Goal: Information Seeking & Learning: Learn about a topic

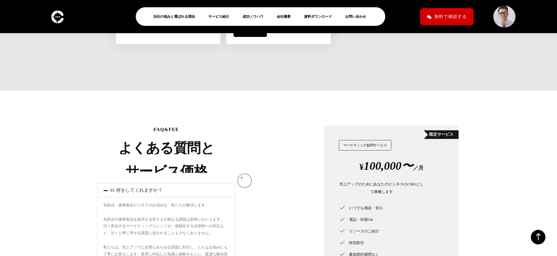
scroll to position [2528, 0]
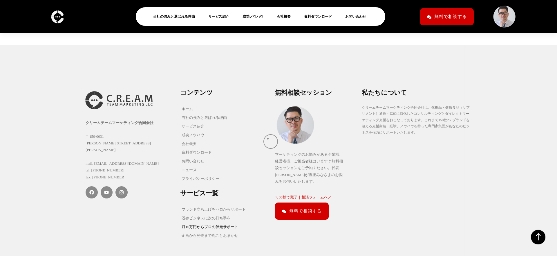
scroll to position [2403, 0]
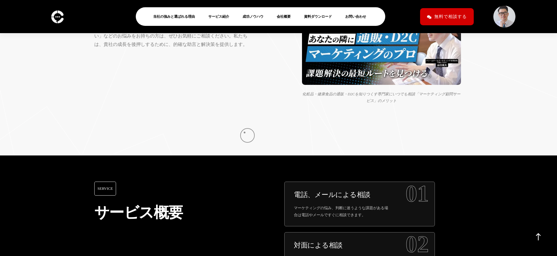
scroll to position [362, 0]
